Goal: Browse casually: Explore the website without a specific task or goal

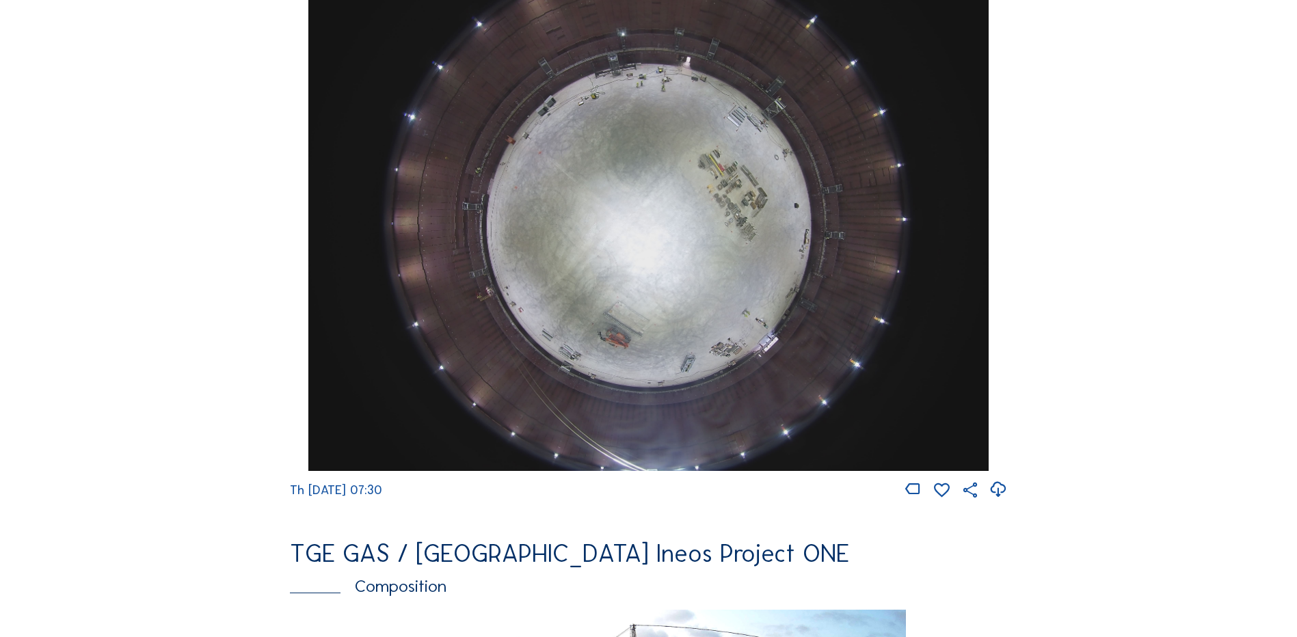
scroll to position [1162, 0]
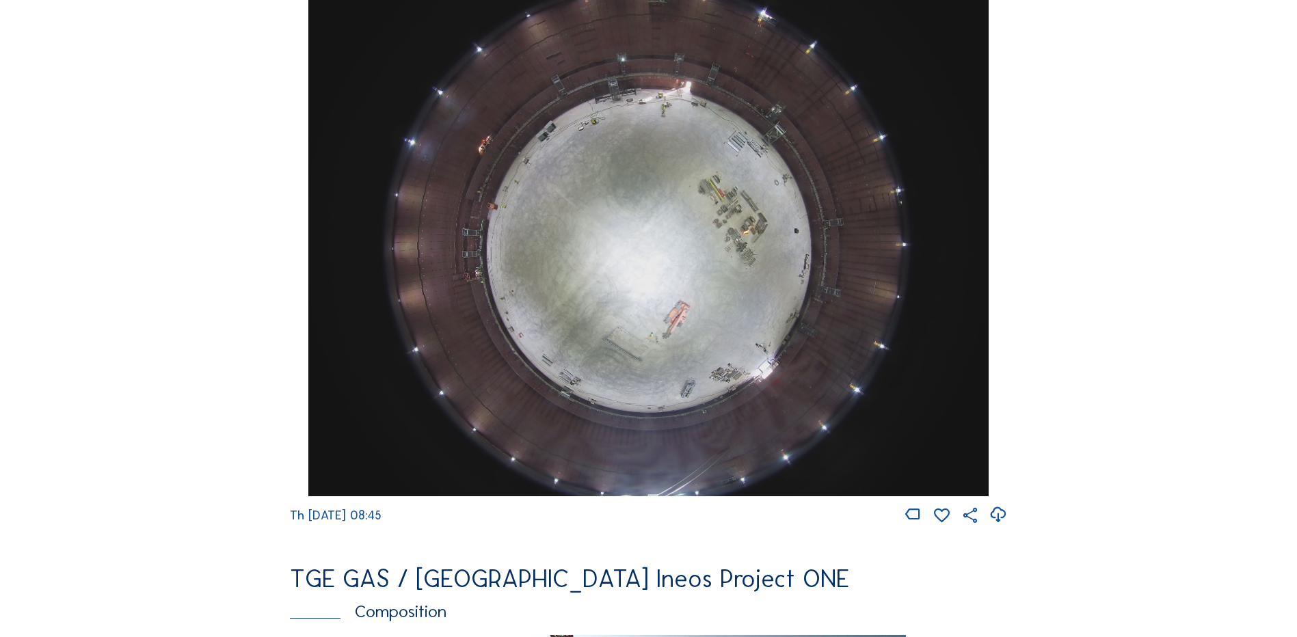
scroll to position [1777, 0]
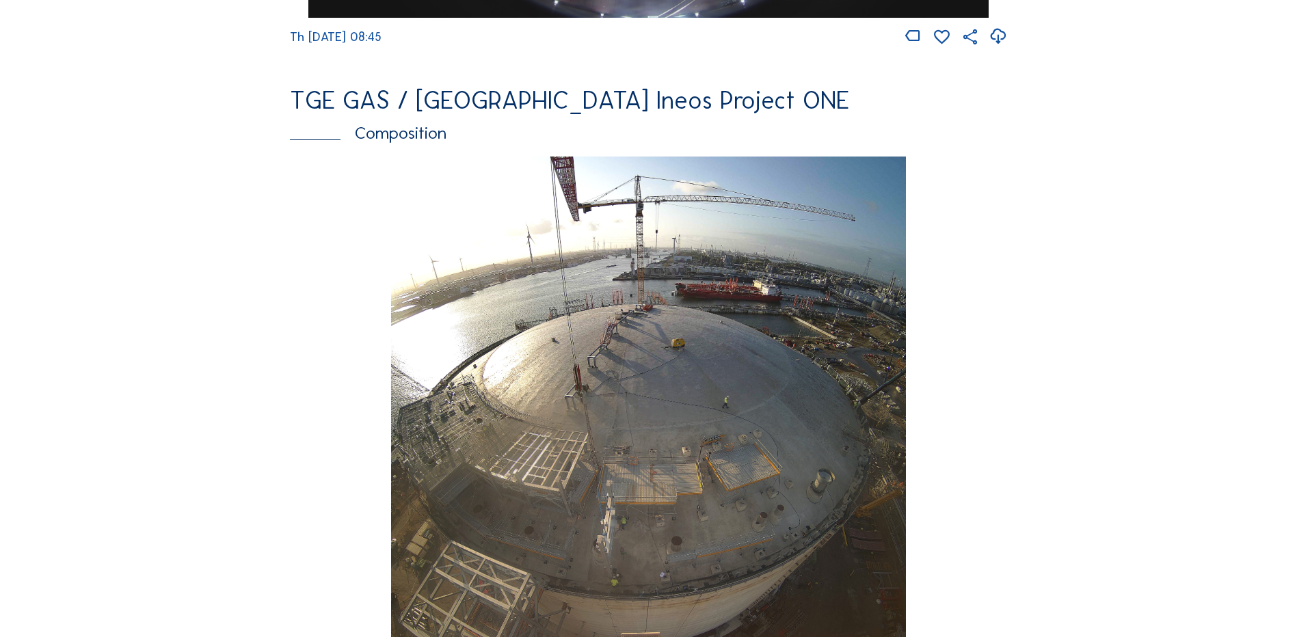
click at [573, 395] on img at bounding box center [648, 412] width 514 height 510
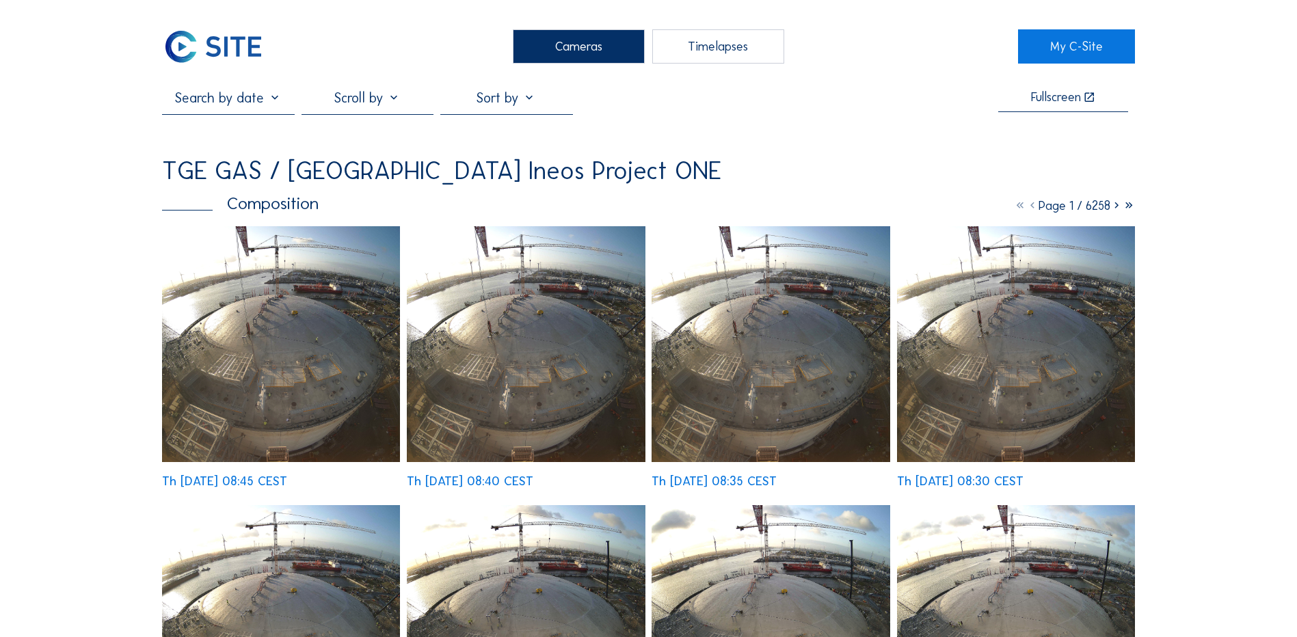
click at [297, 334] on img at bounding box center [281, 344] width 238 height 236
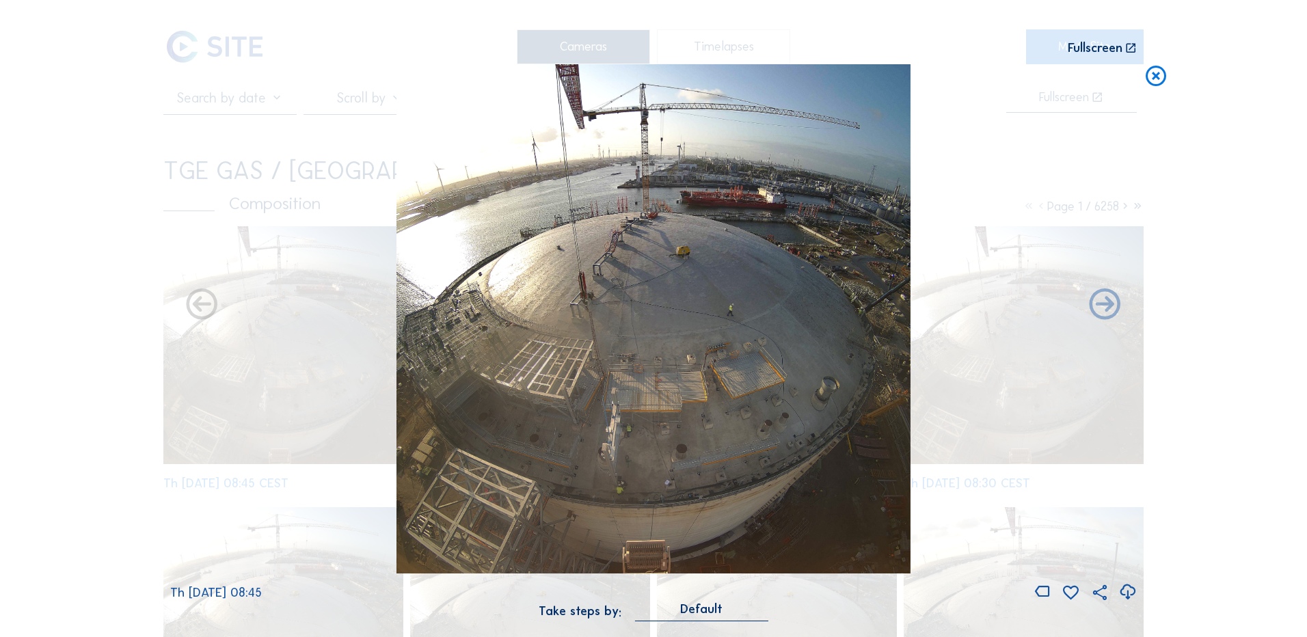
click at [1128, 592] on icon at bounding box center [1127, 592] width 18 height 23
click at [106, 374] on div "Scroll to travel through time | Press 'Alt' Button + Scroll to Zoom | Click and…" at bounding box center [653, 318] width 1307 height 637
click at [1157, 79] on icon at bounding box center [1156, 76] width 25 height 25
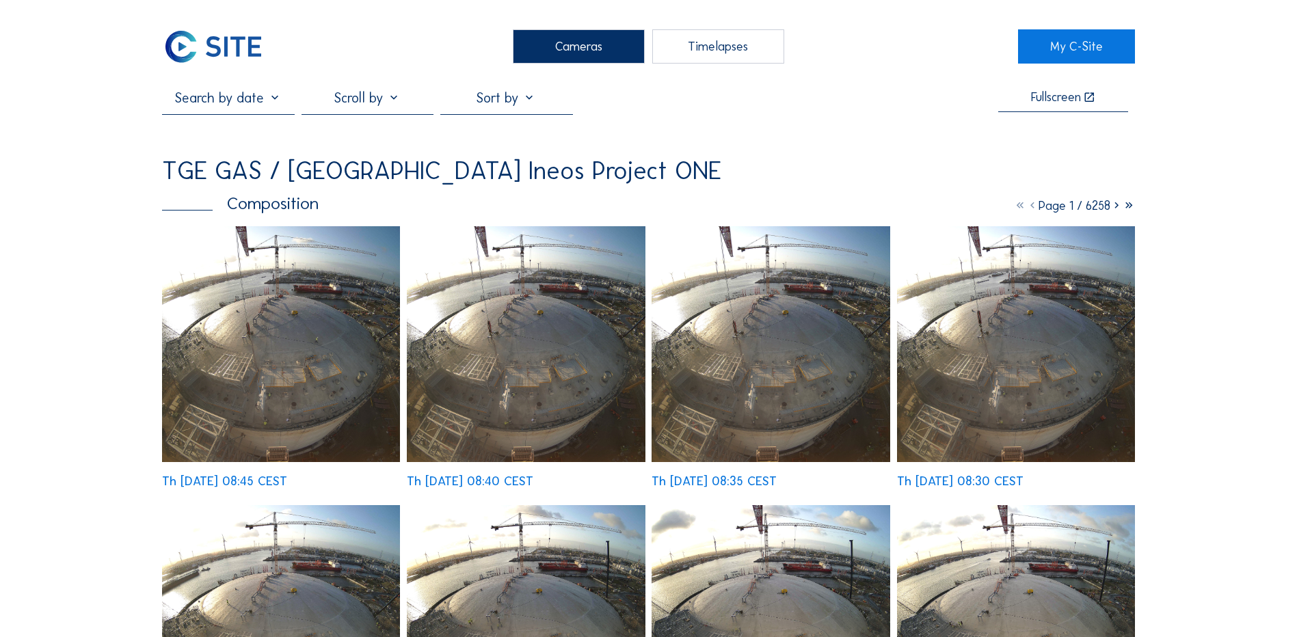
click at [565, 40] on div "Cameras" at bounding box center [579, 46] width 132 height 34
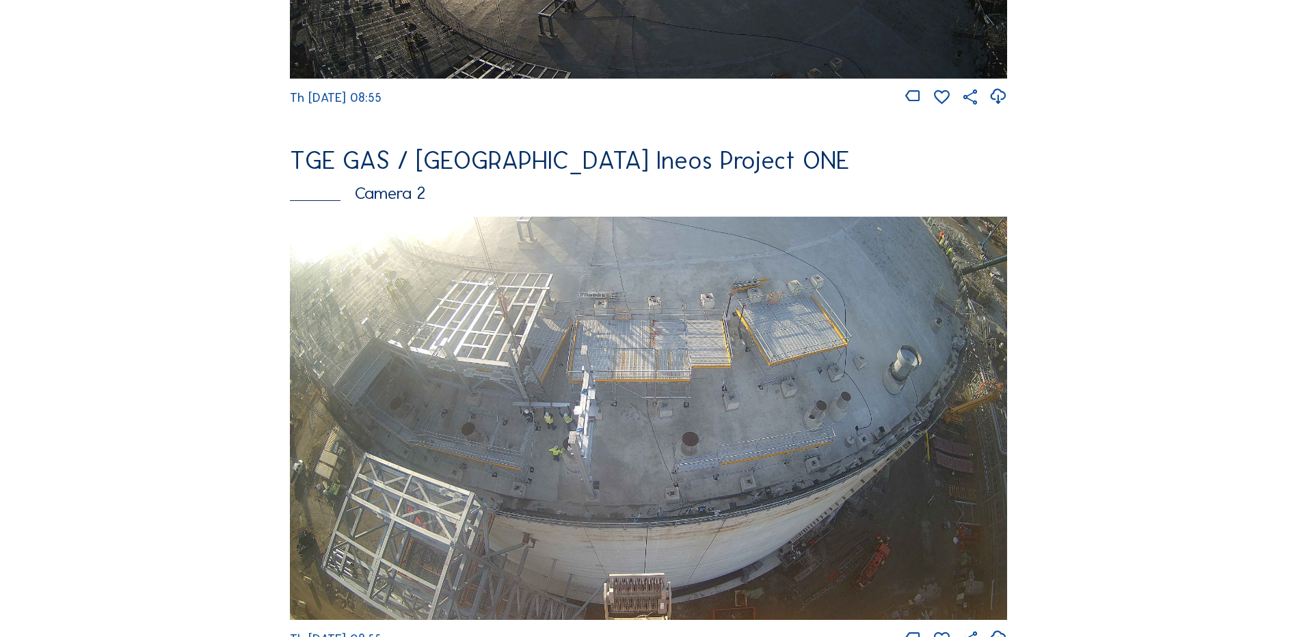
scroll to position [547, 0]
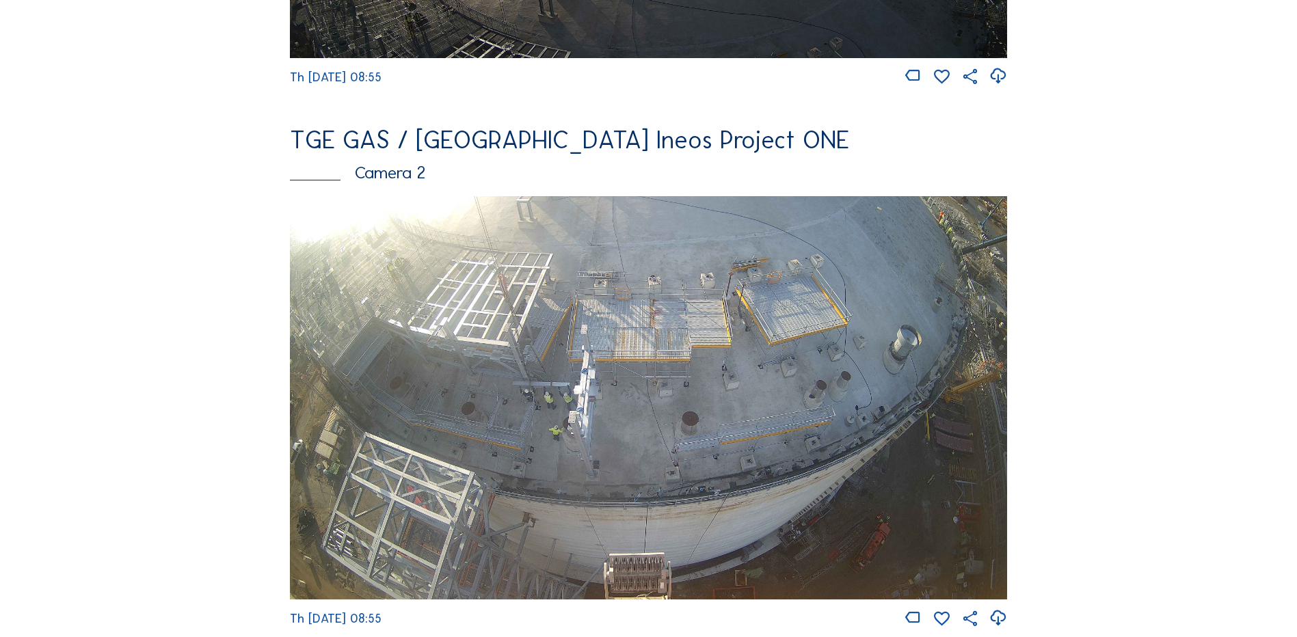
click at [595, 379] on img at bounding box center [648, 397] width 717 height 403
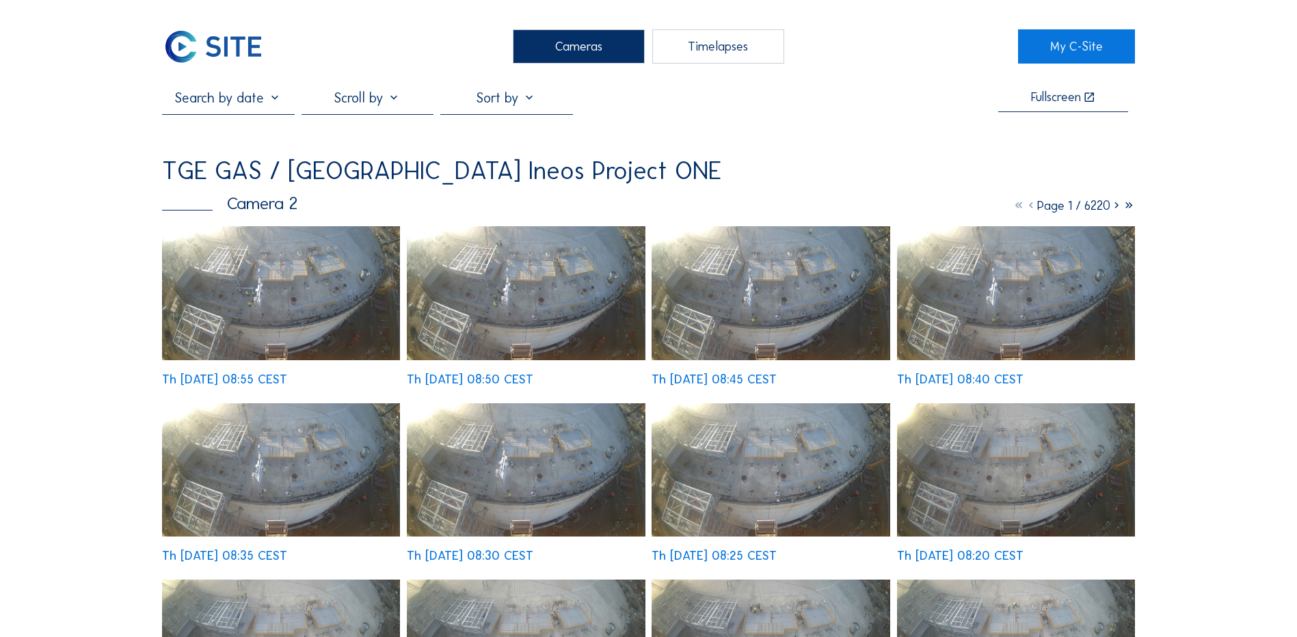
click at [295, 306] on img at bounding box center [281, 293] width 238 height 134
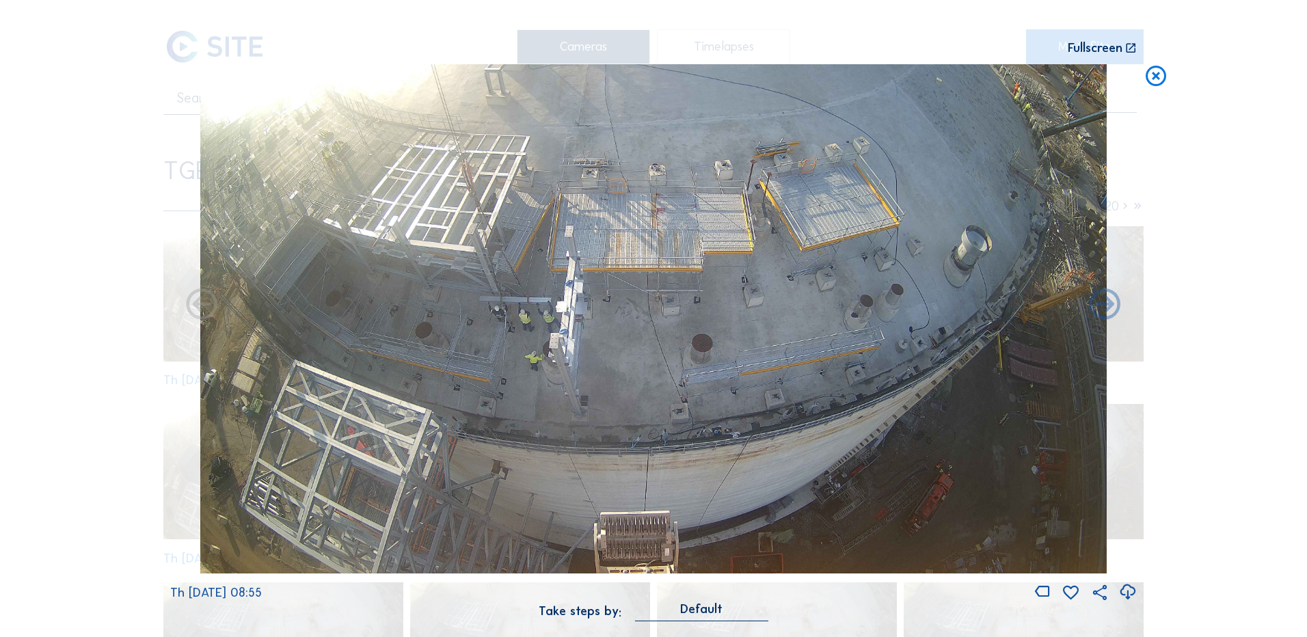
click at [1131, 590] on icon at bounding box center [1127, 592] width 18 height 23
click at [1219, 244] on div "Scroll to travel through time | Press 'Alt' Button + Scroll to Zoom | Click and…" at bounding box center [653, 318] width 1307 height 637
click at [1160, 80] on icon at bounding box center [1156, 76] width 25 height 25
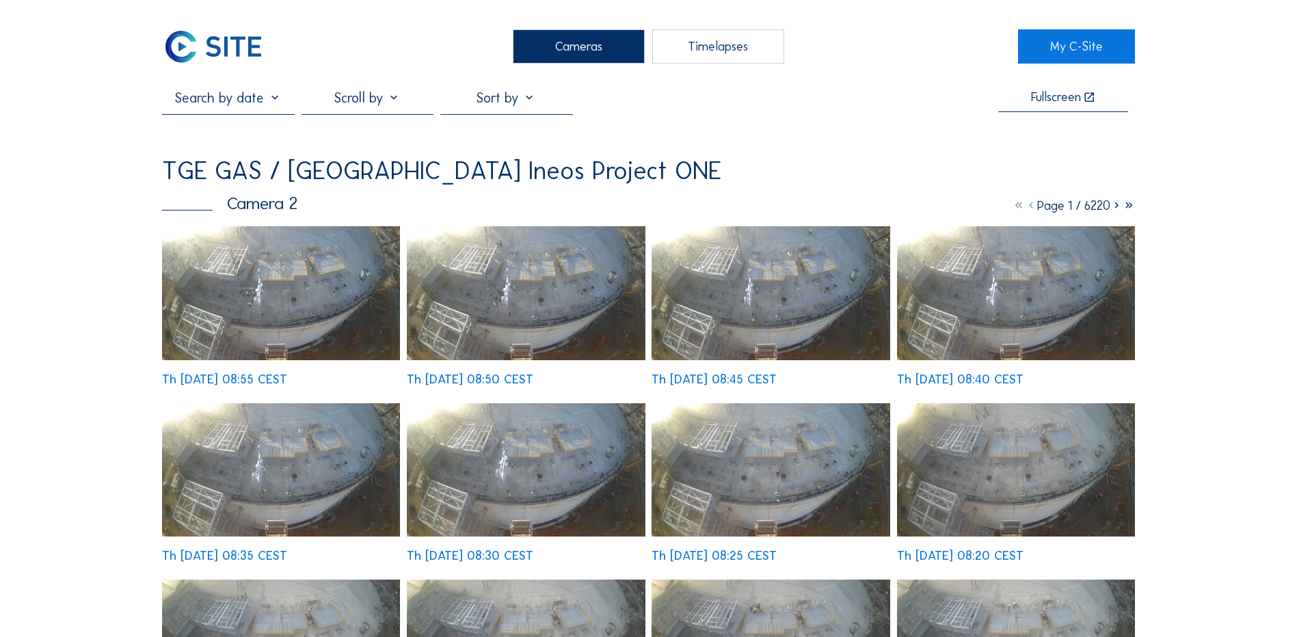
click at [584, 49] on div "Cameras" at bounding box center [579, 46] width 132 height 34
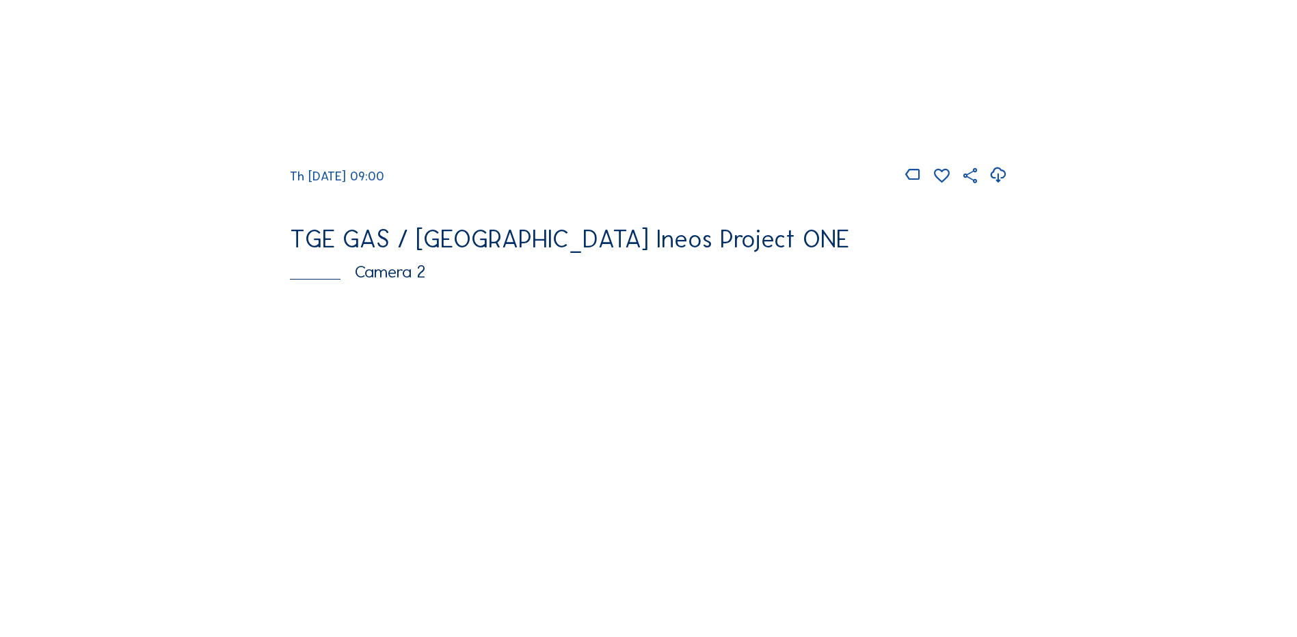
scroll to position [478, 0]
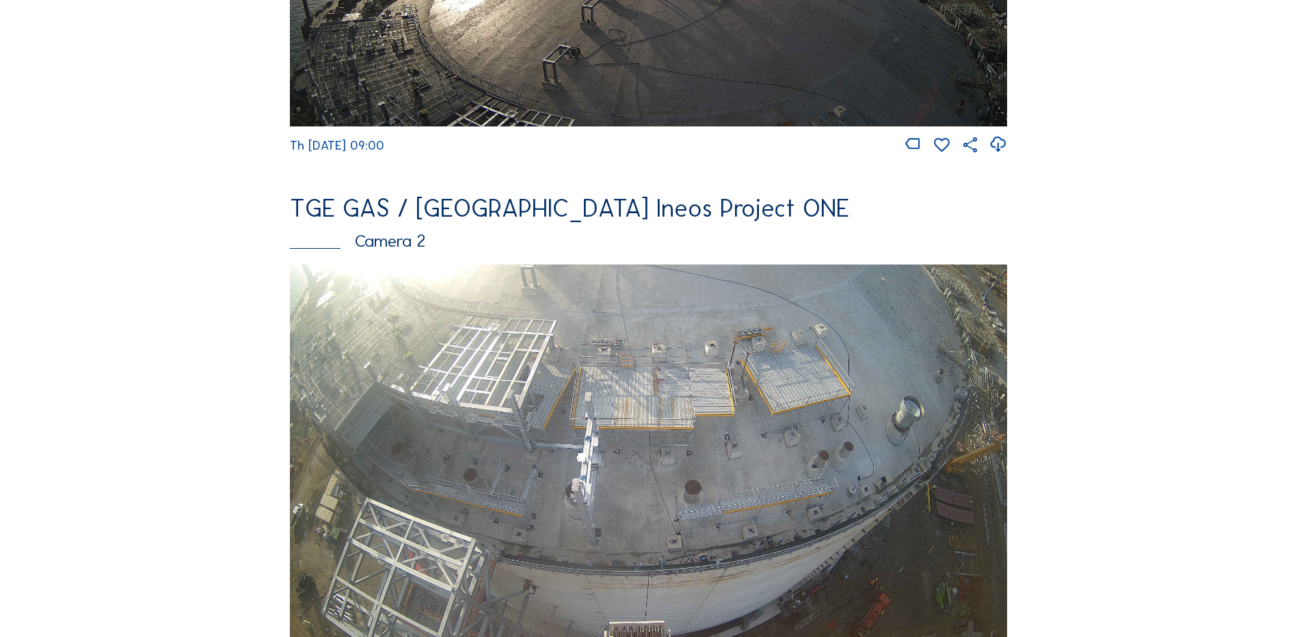
click at [646, 405] on img at bounding box center [648, 466] width 717 height 403
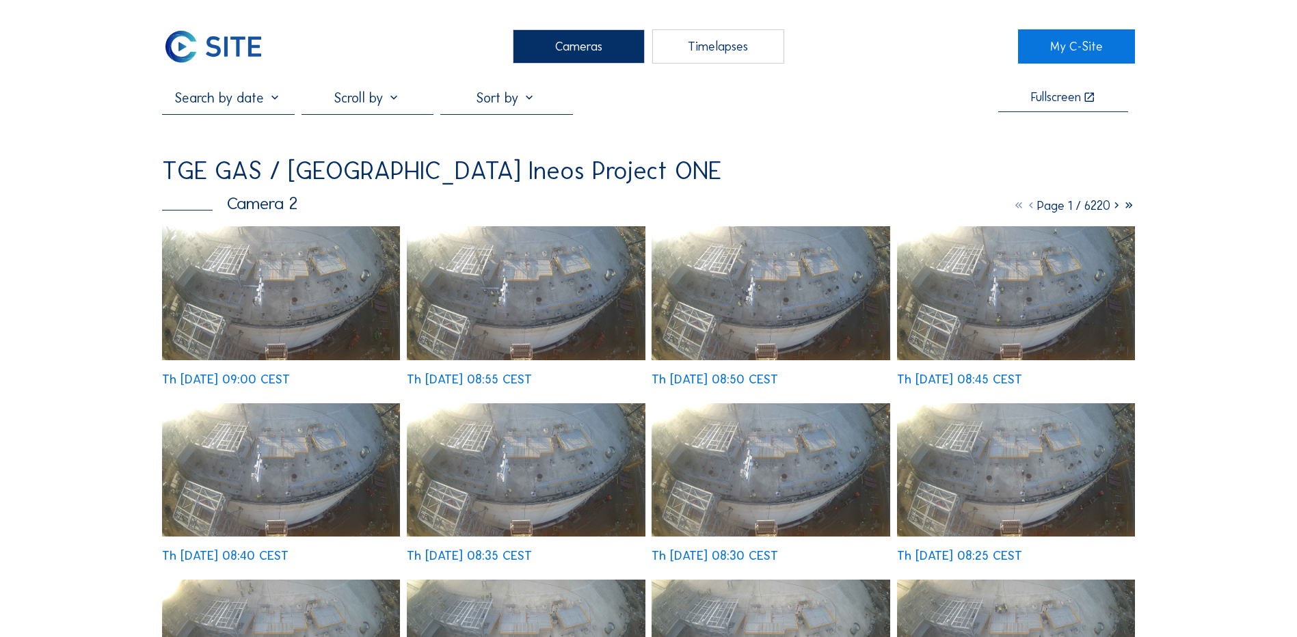
click at [279, 282] on img at bounding box center [281, 293] width 238 height 134
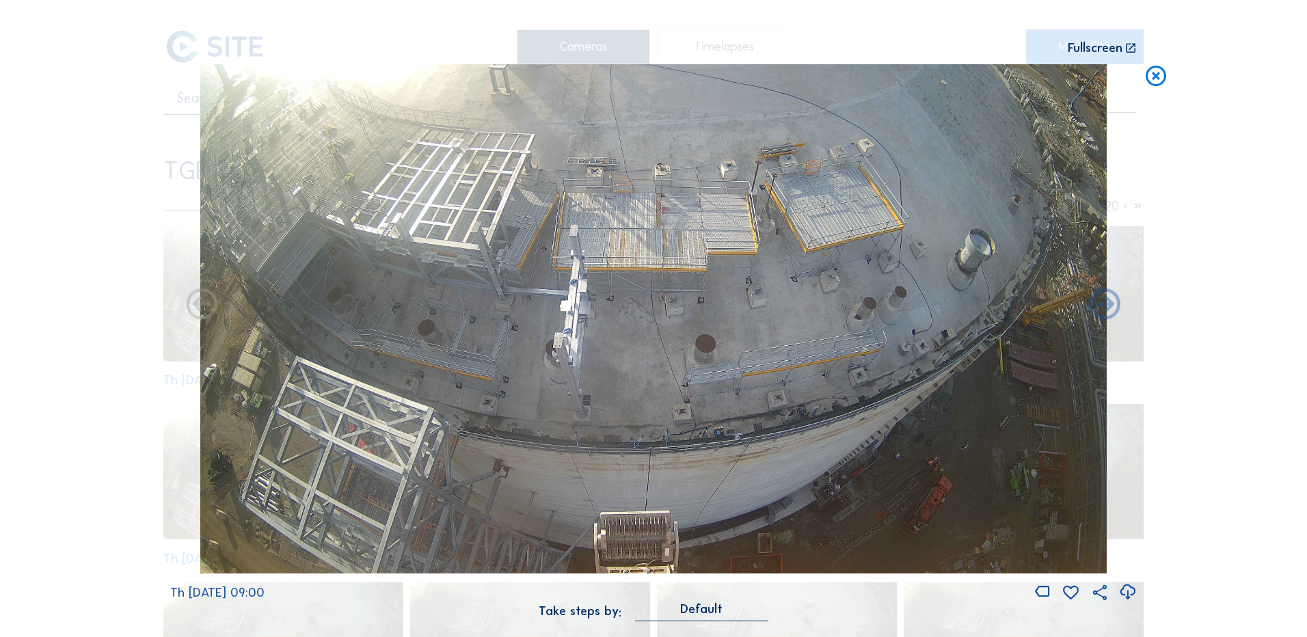
click at [1127, 592] on icon at bounding box center [1127, 592] width 18 height 23
click at [102, 238] on div "Scroll to travel through time | Press 'Alt' Button + Scroll to Zoom | Click and…" at bounding box center [653, 318] width 1307 height 637
click at [1160, 75] on icon at bounding box center [1156, 76] width 25 height 25
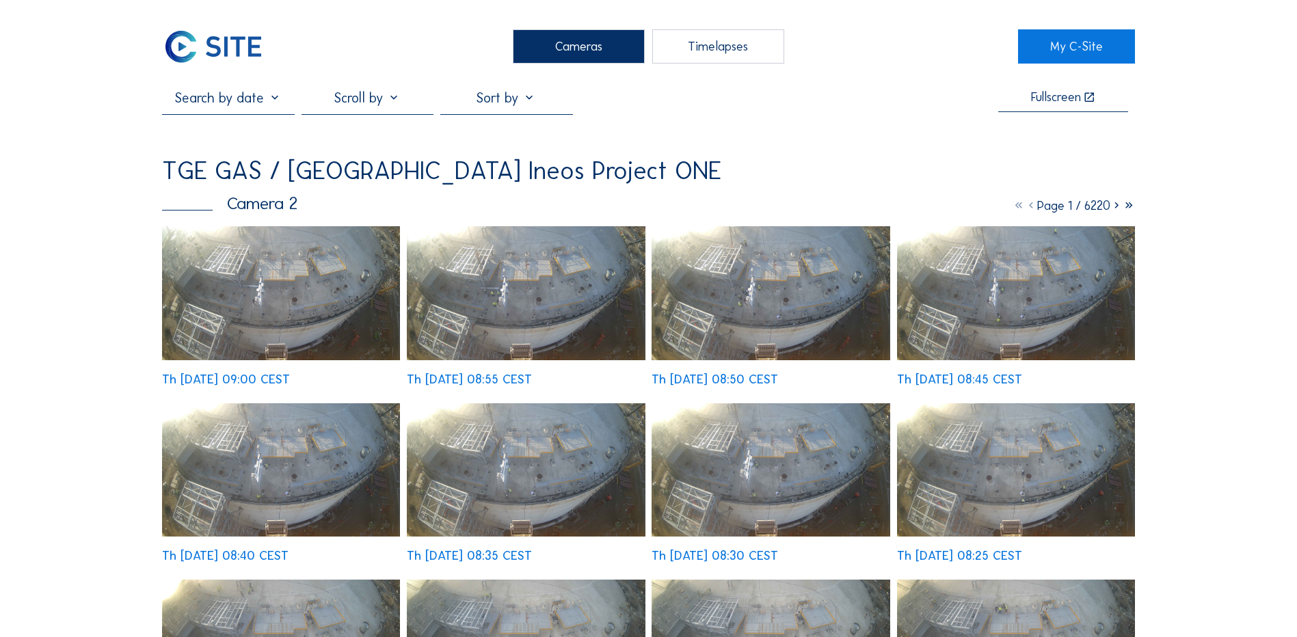
click at [580, 55] on div "Cameras" at bounding box center [579, 46] width 132 height 34
